Goal: Find specific page/section: Locate a particular part of the current website

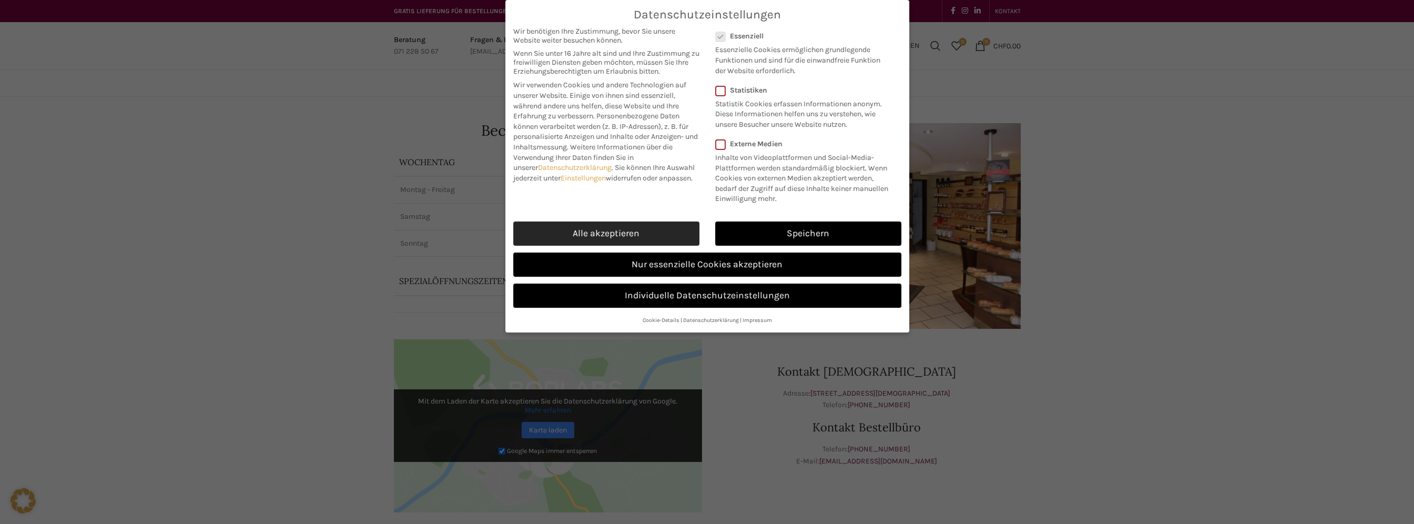
click at [665, 234] on link "Alle akzeptieren" at bounding box center [606, 233] width 186 height 24
checkbox input "true"
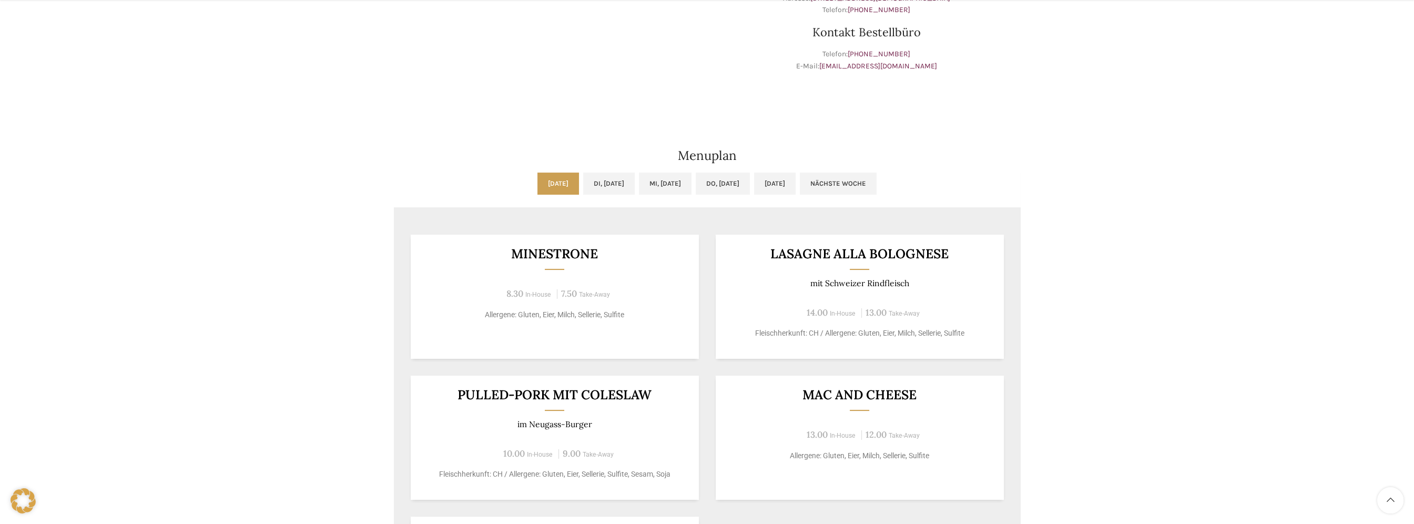
scroll to position [421, 0]
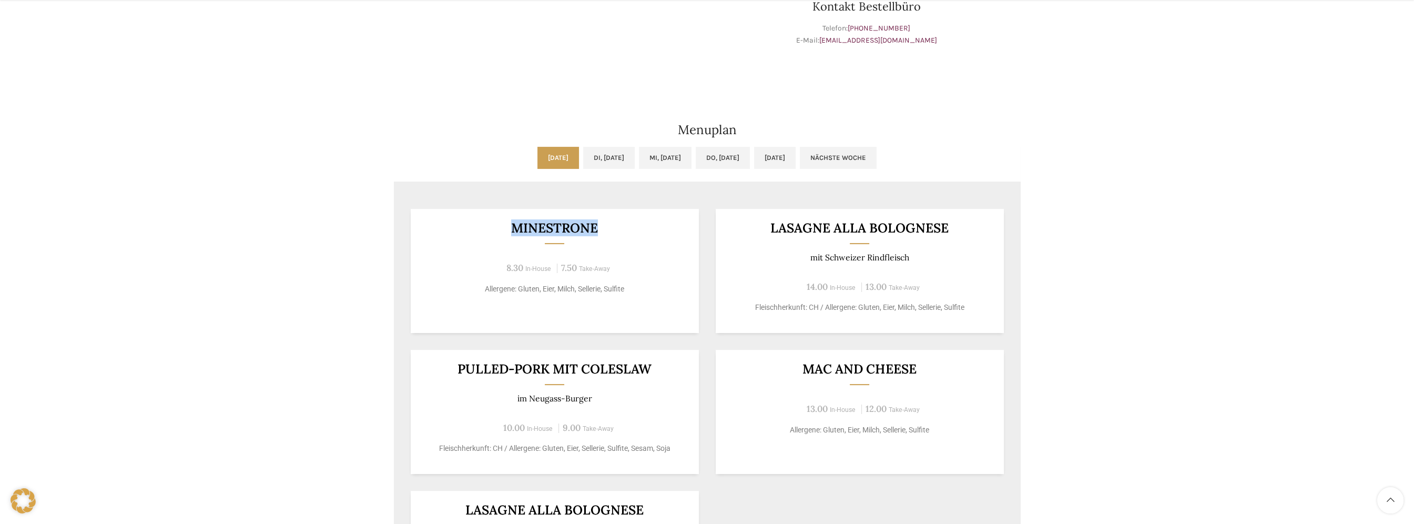
drag, startPoint x: 598, startPoint y: 225, endPoint x: 511, endPoint y: 231, distance: 86.5
click at [511, 231] on h3 "Minestrone" at bounding box center [554, 227] width 262 height 13
copy h3 "Minestrone"
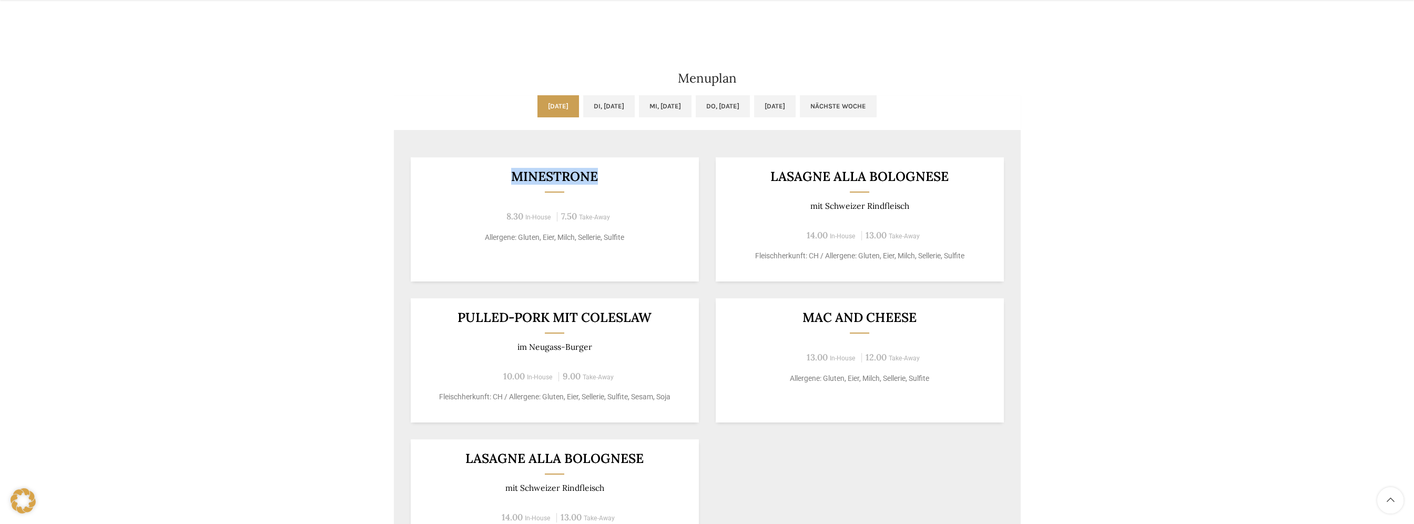
scroll to position [473, 0]
drag, startPoint x: 927, startPoint y: 316, endPoint x: 793, endPoint y: 311, distance: 134.2
click at [793, 311] on h3 "Mac and Cheese" at bounding box center [859, 316] width 262 height 13
copy h3 "Mac and Cheese"
